Goal: Task Accomplishment & Management: Use online tool/utility

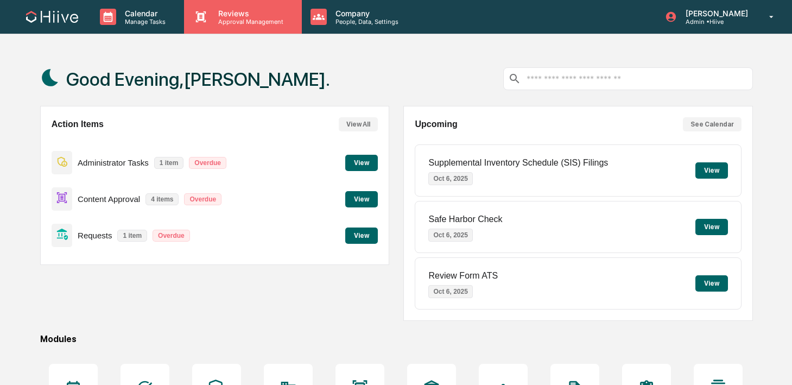
click at [220, 23] on p "Approval Management" at bounding box center [249, 22] width 79 height 8
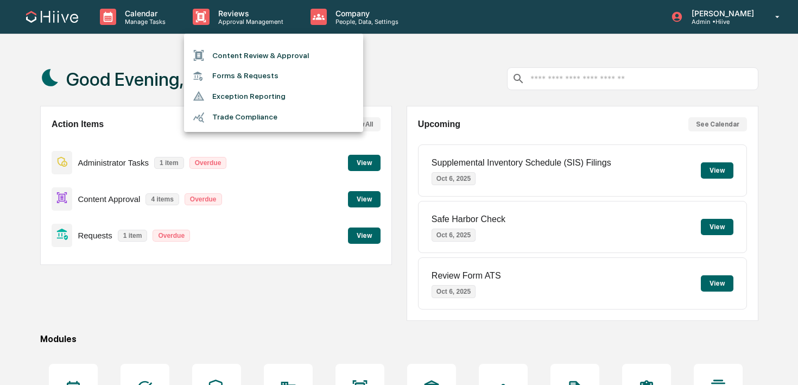
click at [221, 49] on li "Content Review & Approval" at bounding box center [273, 55] width 179 height 21
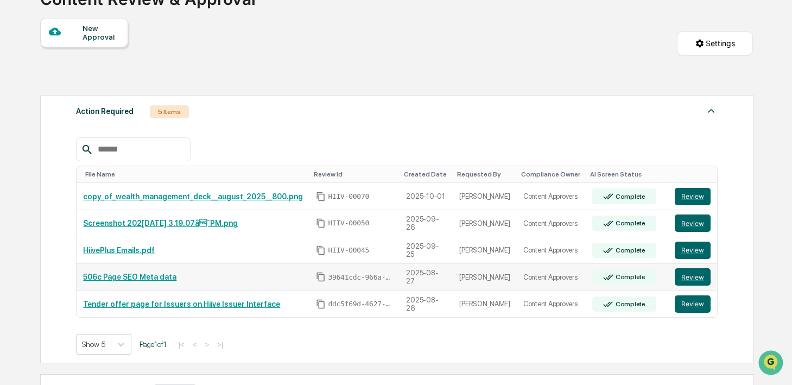
scroll to position [286, 0]
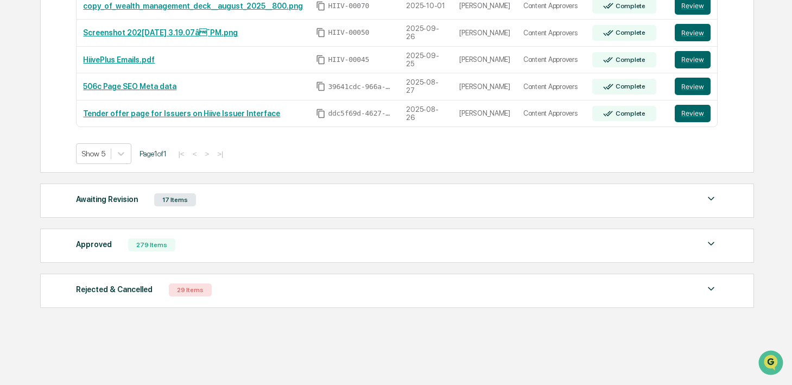
click at [271, 203] on div "Awaiting Revision 17 Items" at bounding box center [397, 199] width 642 height 15
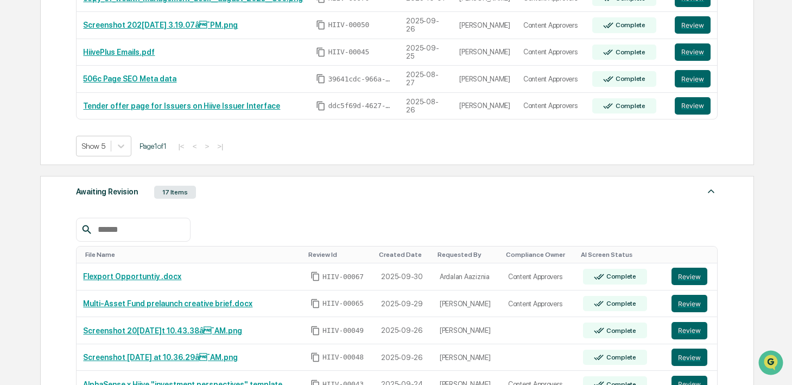
click at [271, 200] on div "Awaiting Revision 17 Items" at bounding box center [397, 192] width 642 height 15
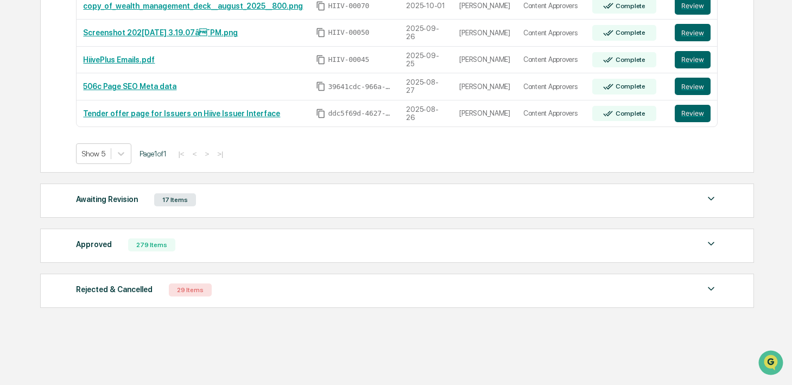
click at [222, 251] on div "Approved 279 Items" at bounding box center [397, 244] width 642 height 15
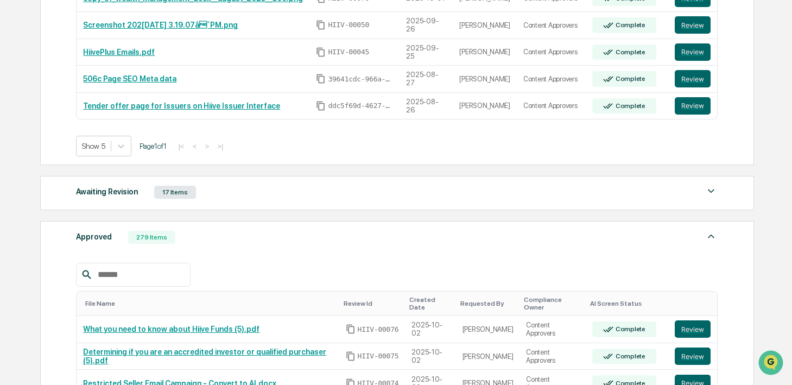
click at [222, 245] on div "Approved 279 Items" at bounding box center [397, 237] width 642 height 15
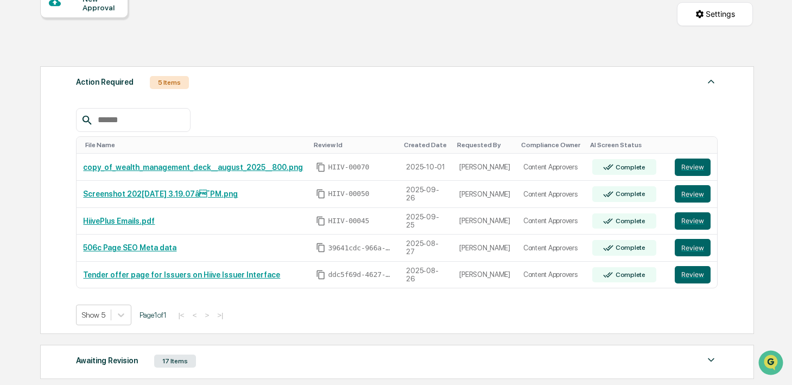
scroll to position [32, 0]
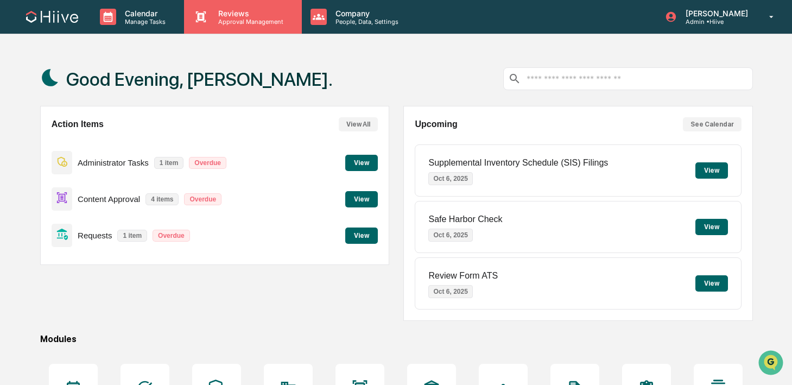
click at [225, 20] on p "Approval Management" at bounding box center [249, 22] width 79 height 8
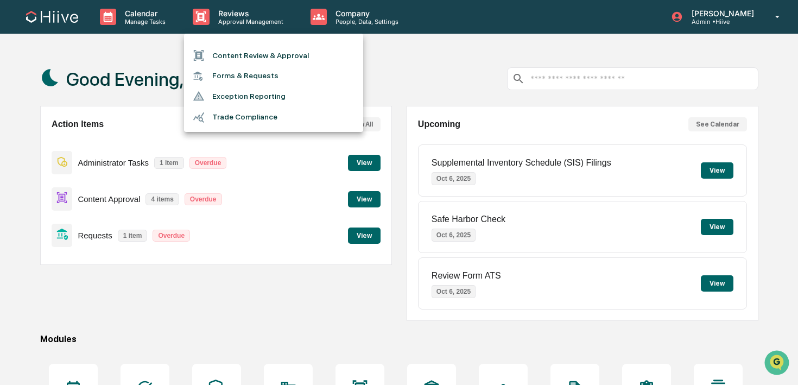
click at [222, 54] on li "Content Review & Approval" at bounding box center [273, 55] width 179 height 21
